Goal: Find contact information: Find contact information

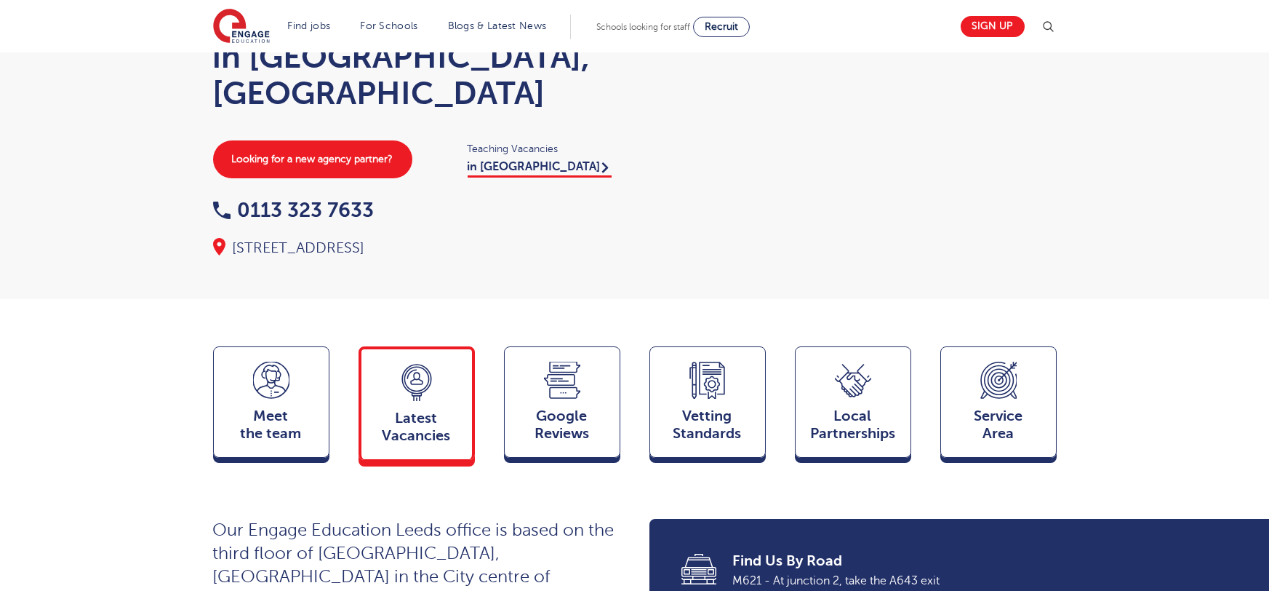
scroll to position [125, 0]
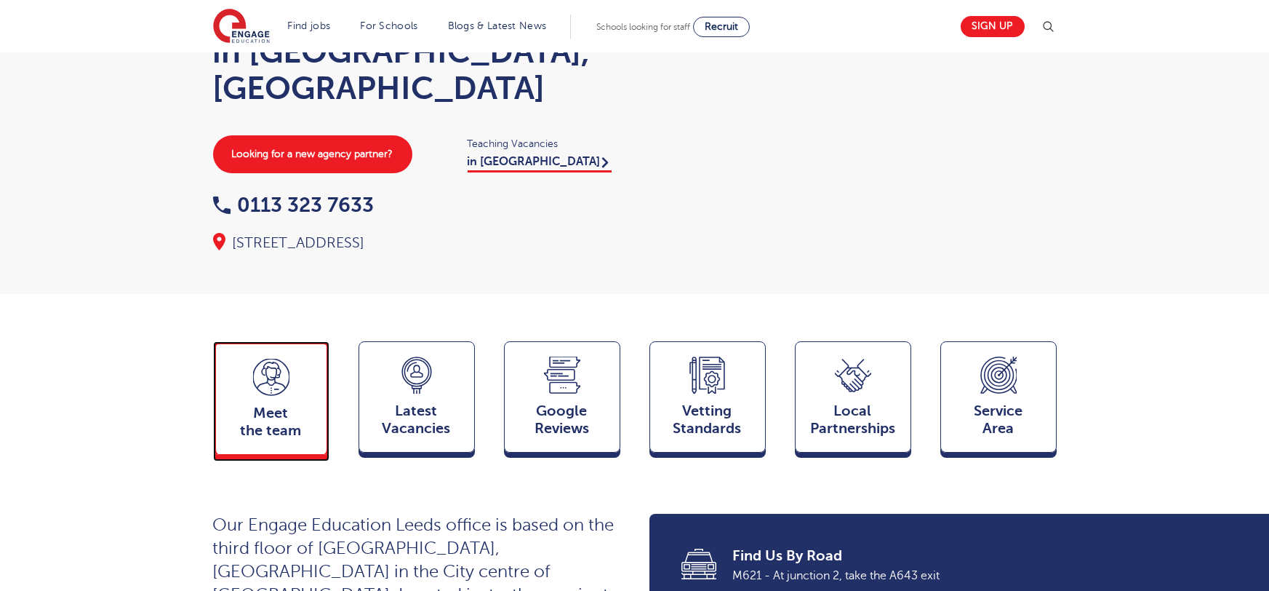
click at [242, 404] on span "Meet the team" at bounding box center [271, 421] width 96 height 35
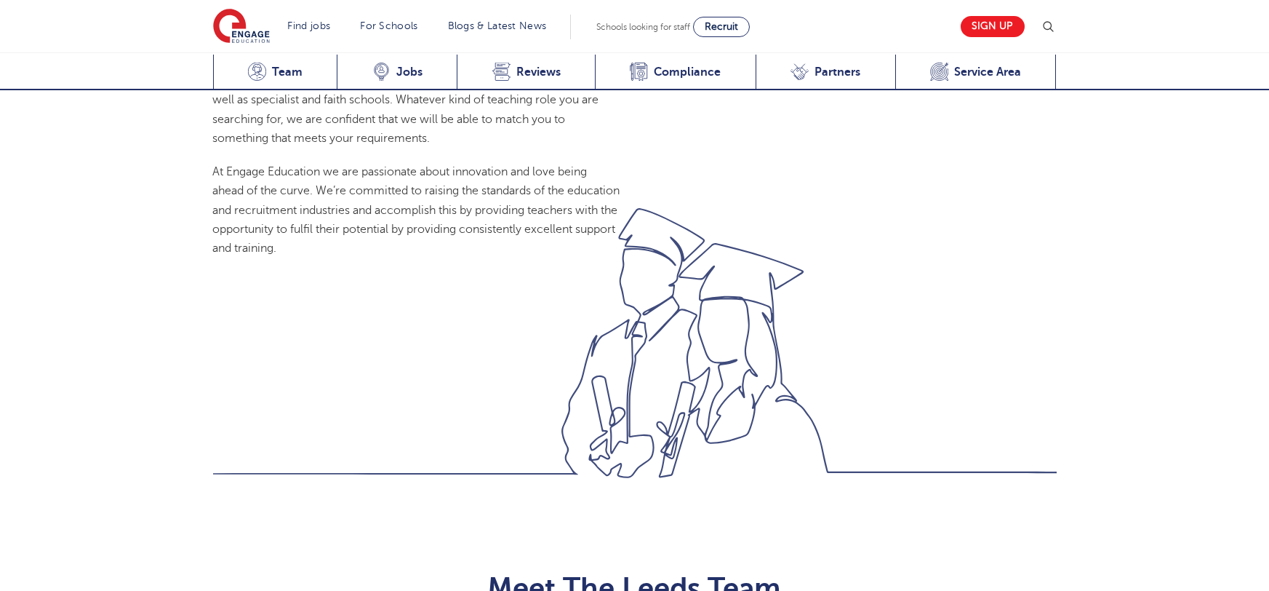
scroll to position [1588, 0]
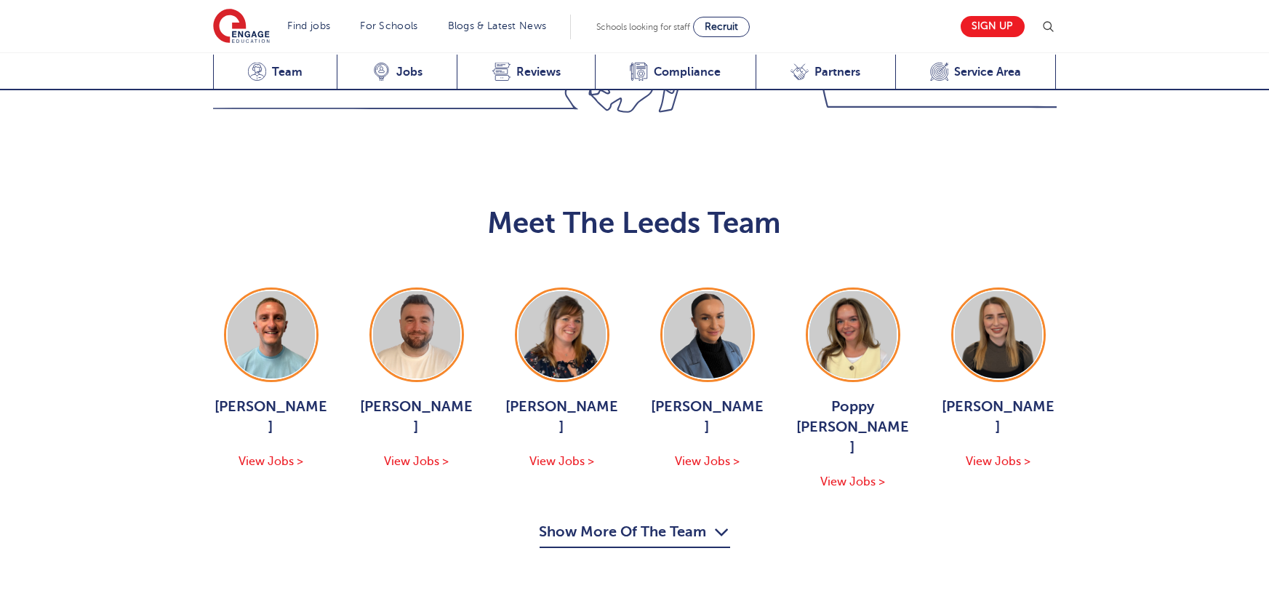
drag, startPoint x: 625, startPoint y: 375, endPoint x: 300, endPoint y: 343, distance: 326.0
click at [625, 520] on button "Show More Of The Team" at bounding box center [635, 534] width 191 height 28
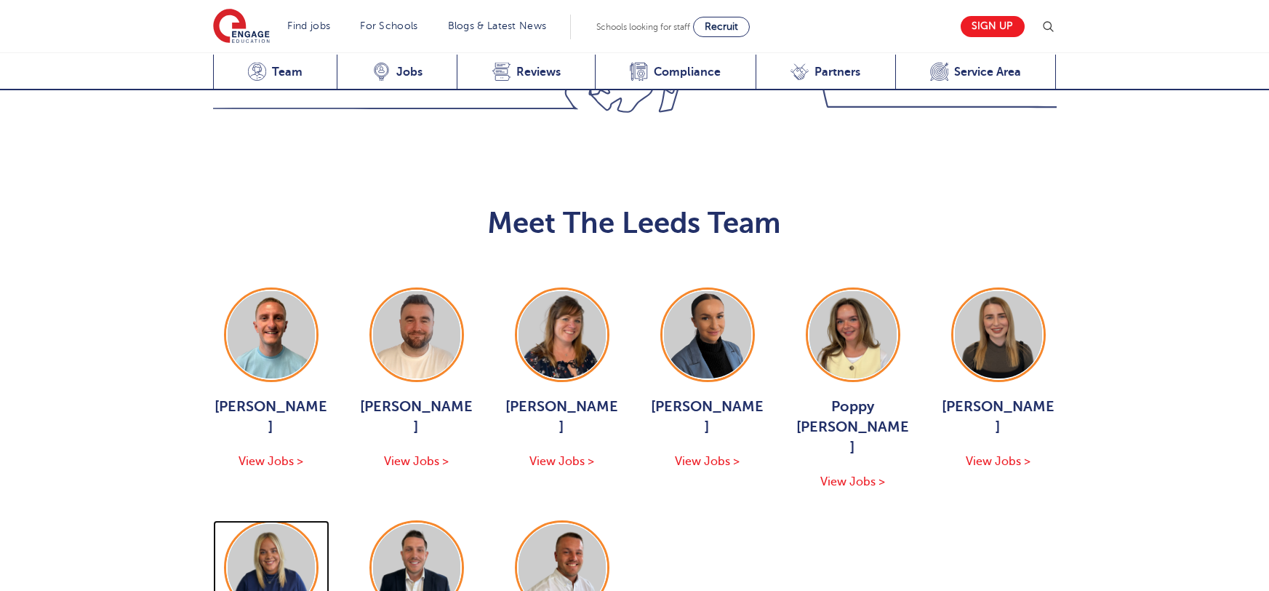
click at [300, 524] on img at bounding box center [271, 567] width 87 height 87
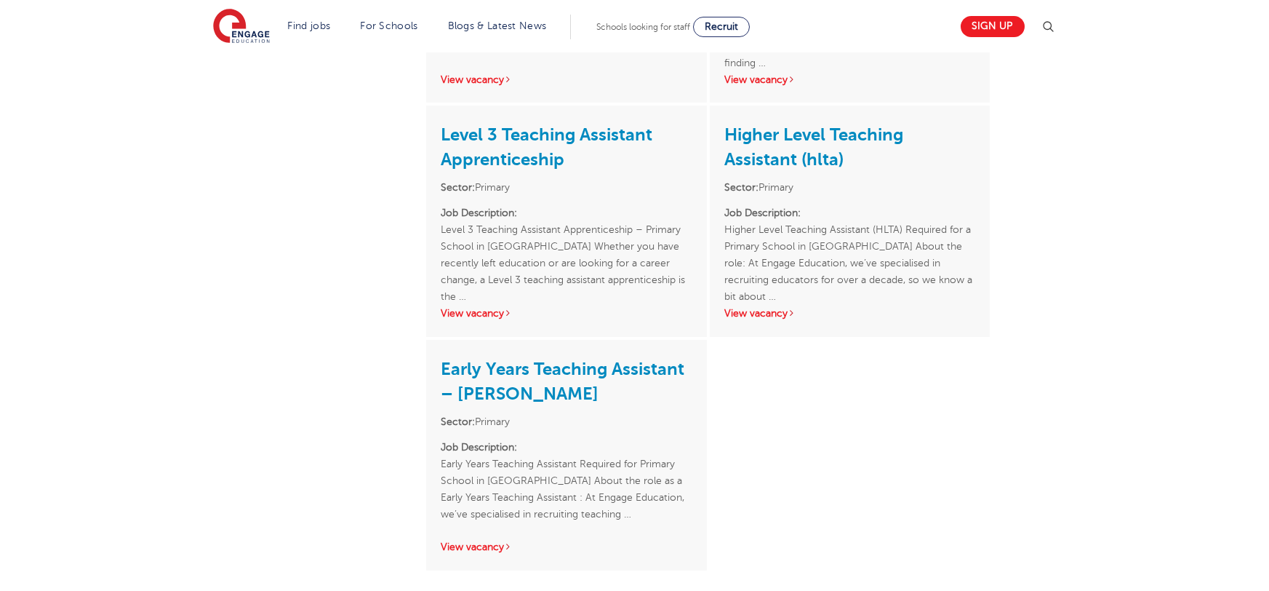
scroll to position [1199, 0]
